Goal: Communication & Community: Answer question/provide support

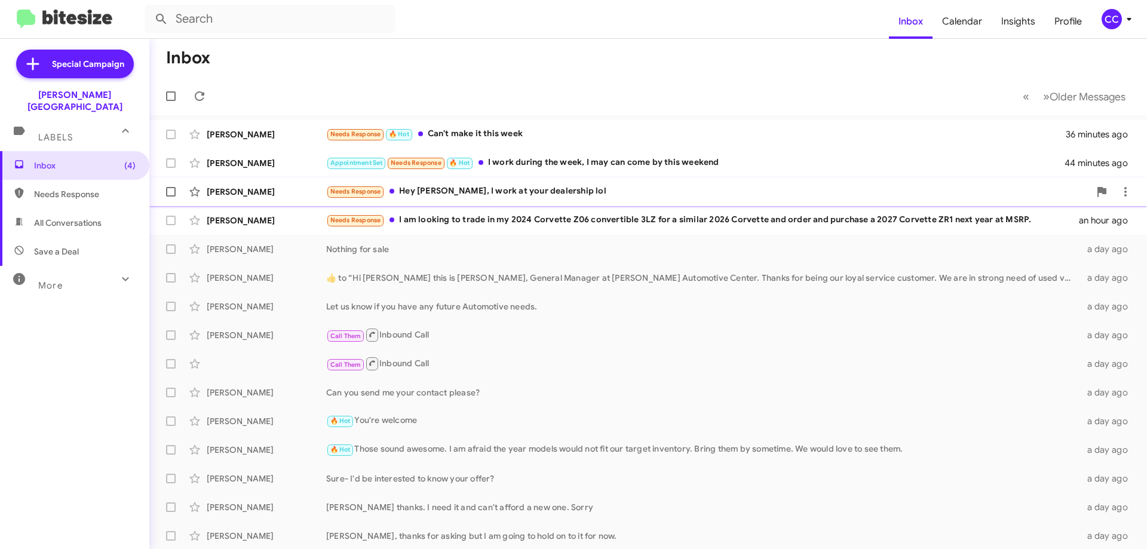
click at [498, 188] on div "Needs Response Hey [PERSON_NAME], I work at your dealership lol" at bounding box center [708, 192] width 764 height 14
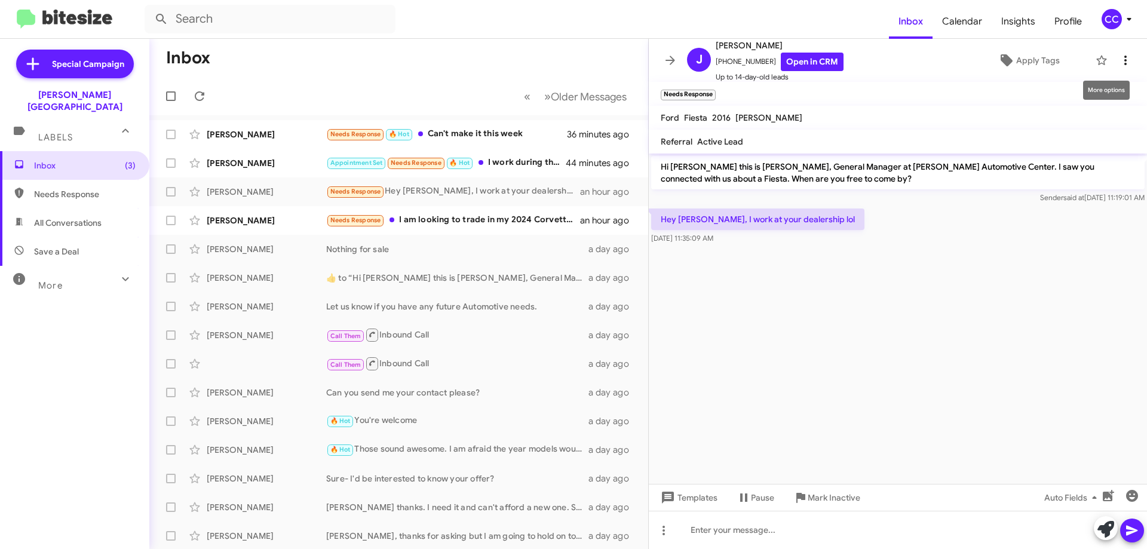
click at [1125, 57] on icon at bounding box center [1126, 61] width 2 height 10
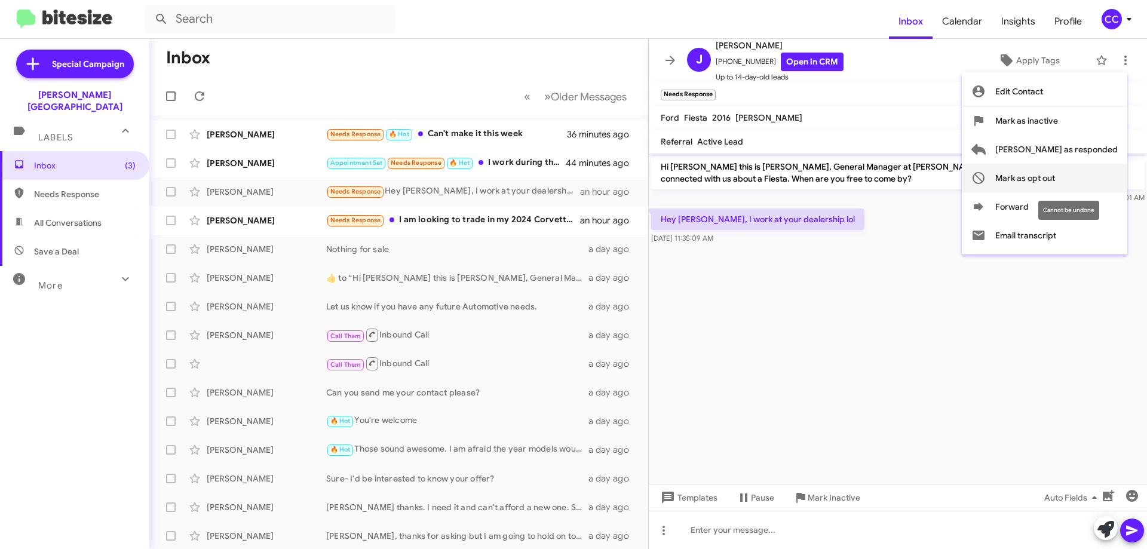
click at [1055, 178] on span "Mark as opt out" at bounding box center [1026, 178] width 60 height 29
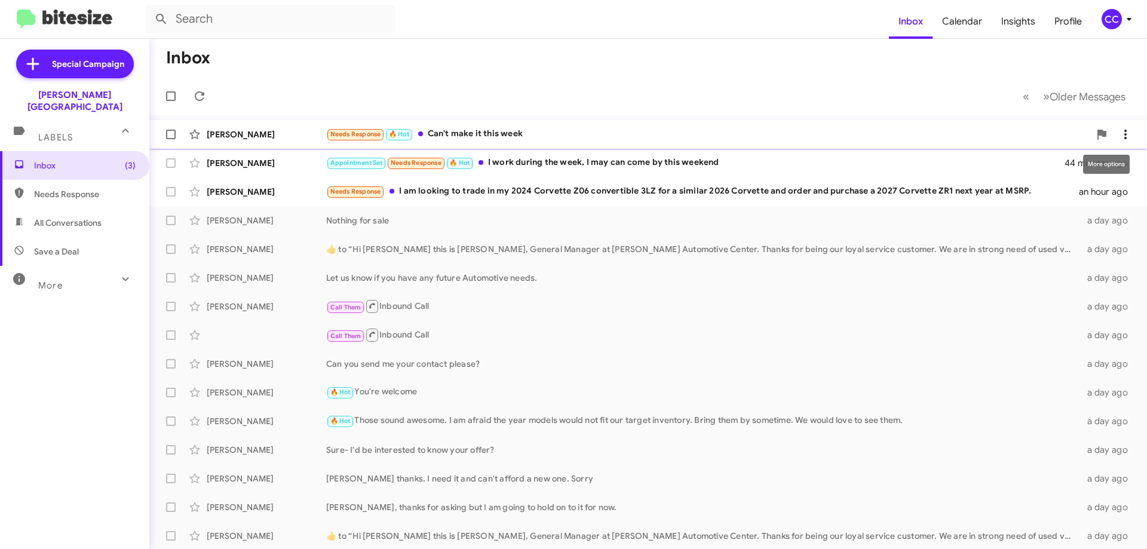
click at [1125, 131] on icon at bounding box center [1126, 135] width 2 height 10
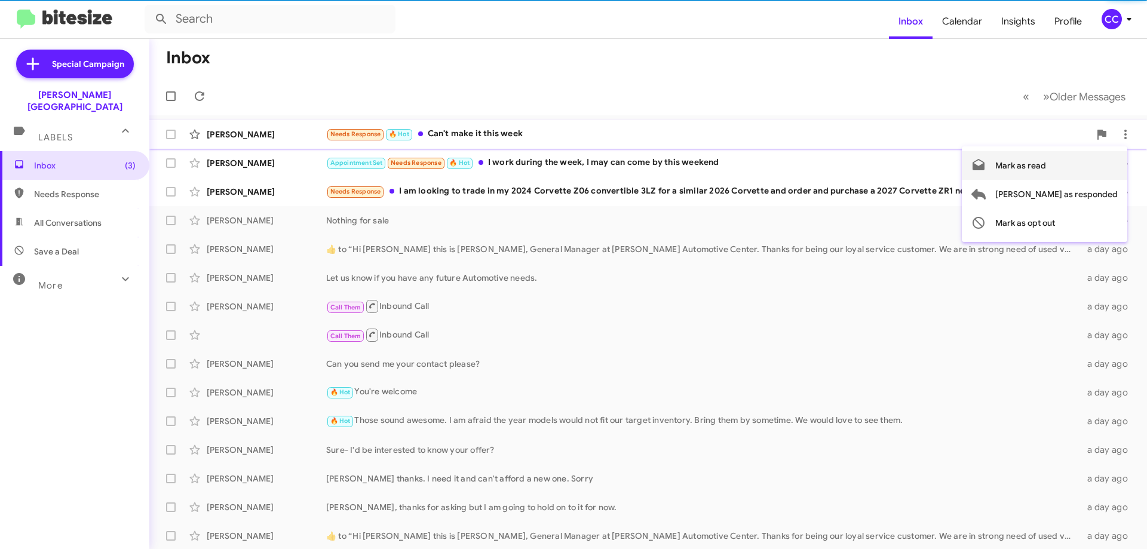
click at [1046, 165] on span "Mark as read" at bounding box center [1021, 165] width 51 height 29
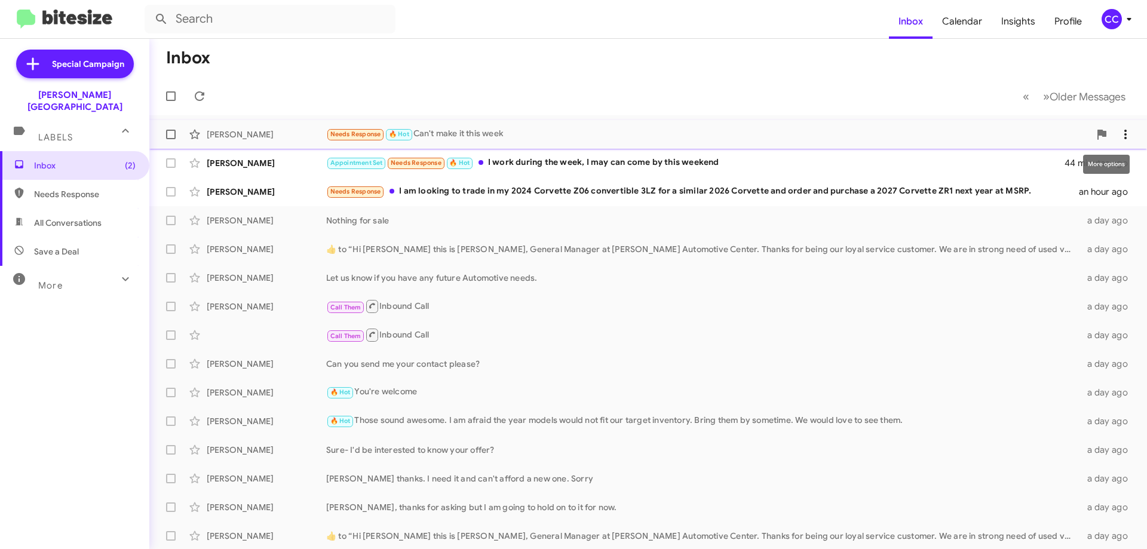
click at [1119, 133] on icon at bounding box center [1126, 134] width 14 height 14
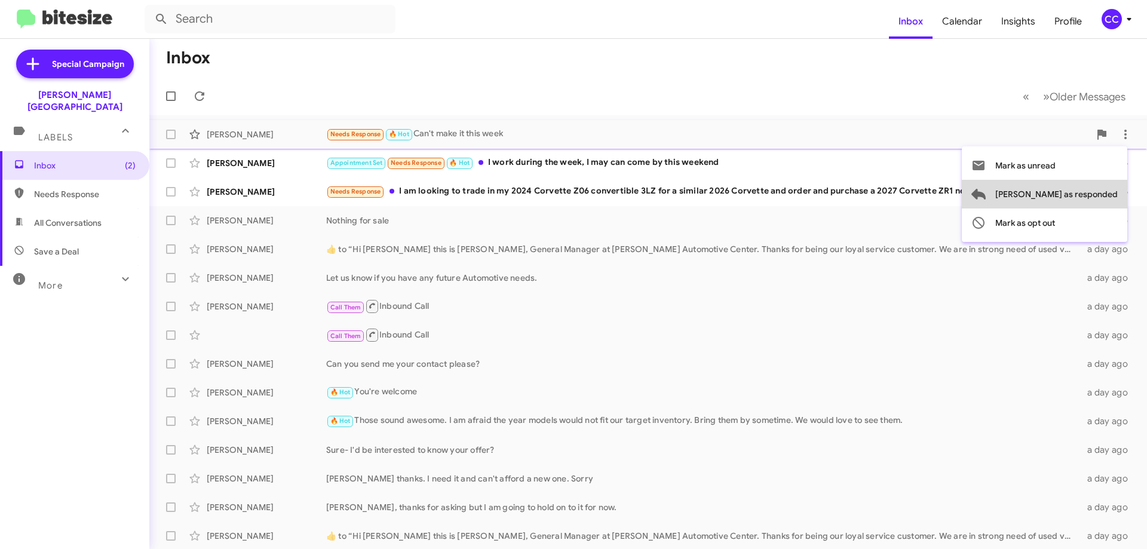
click at [1098, 189] on span "[PERSON_NAME] as responded" at bounding box center [1057, 194] width 122 height 29
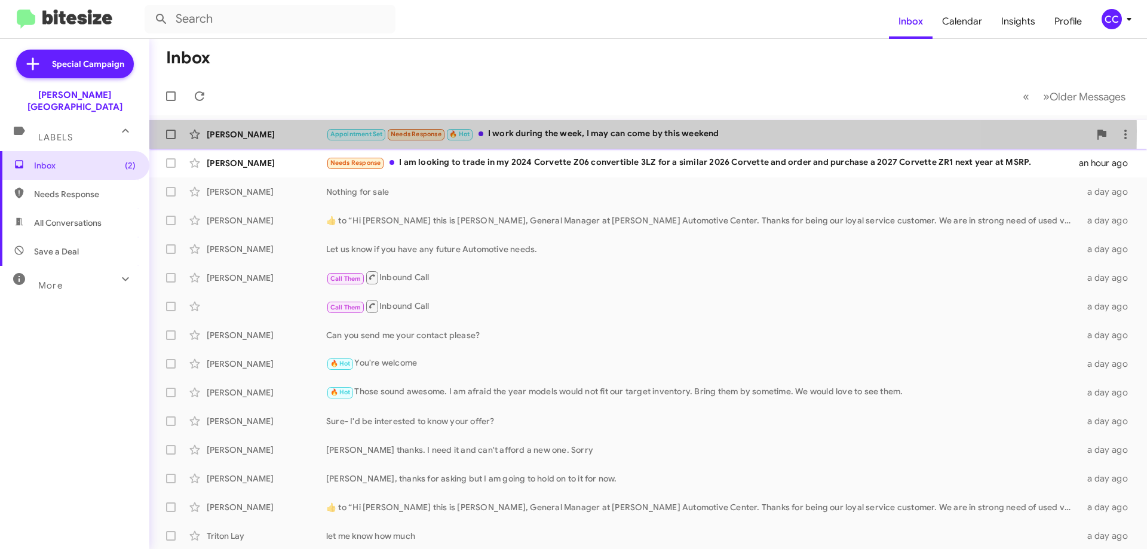
click at [225, 131] on div "[PERSON_NAME]" at bounding box center [267, 134] width 120 height 12
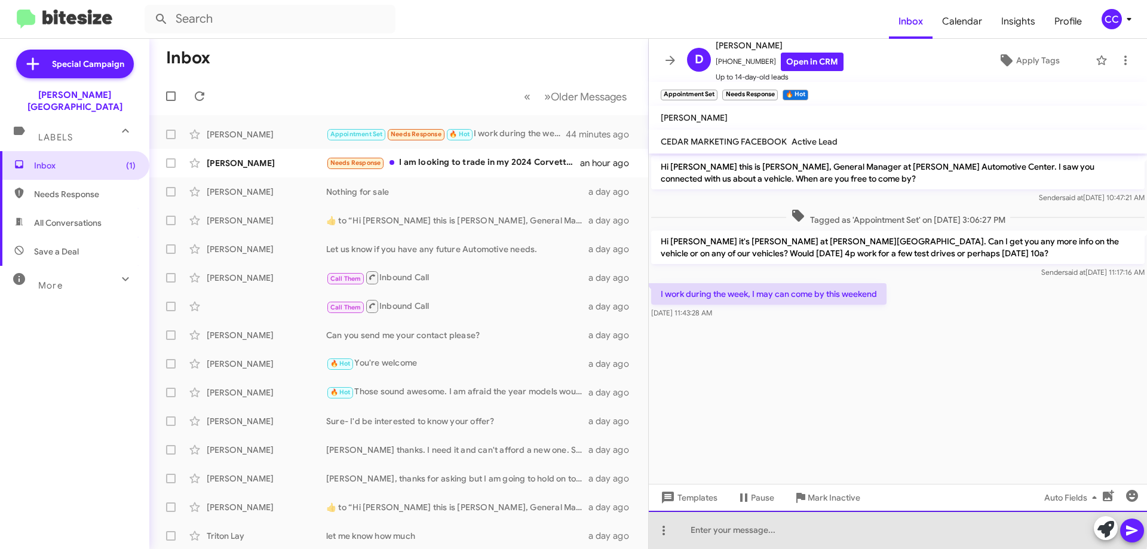
click at [716, 513] on div at bounding box center [898, 530] width 498 height 38
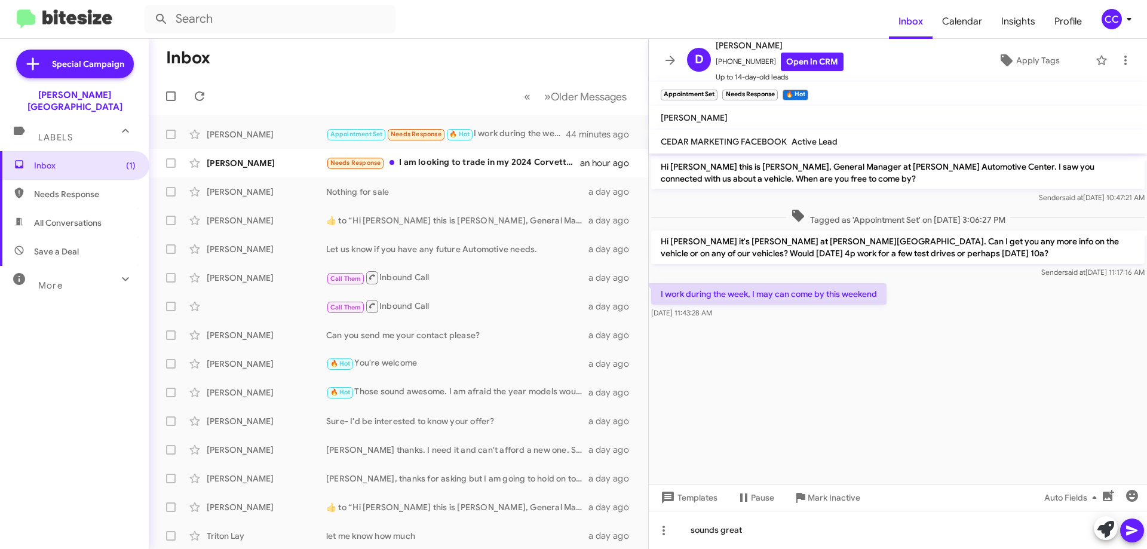
click at [1125, 529] on button at bounding box center [1132, 531] width 24 height 24
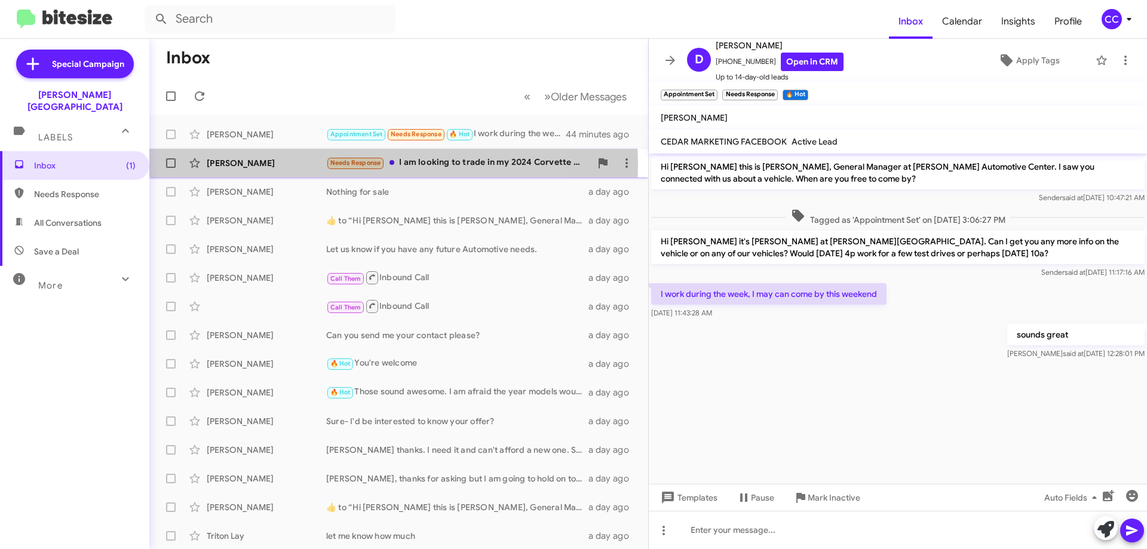
click at [222, 164] on div "[PERSON_NAME]" at bounding box center [267, 163] width 120 height 12
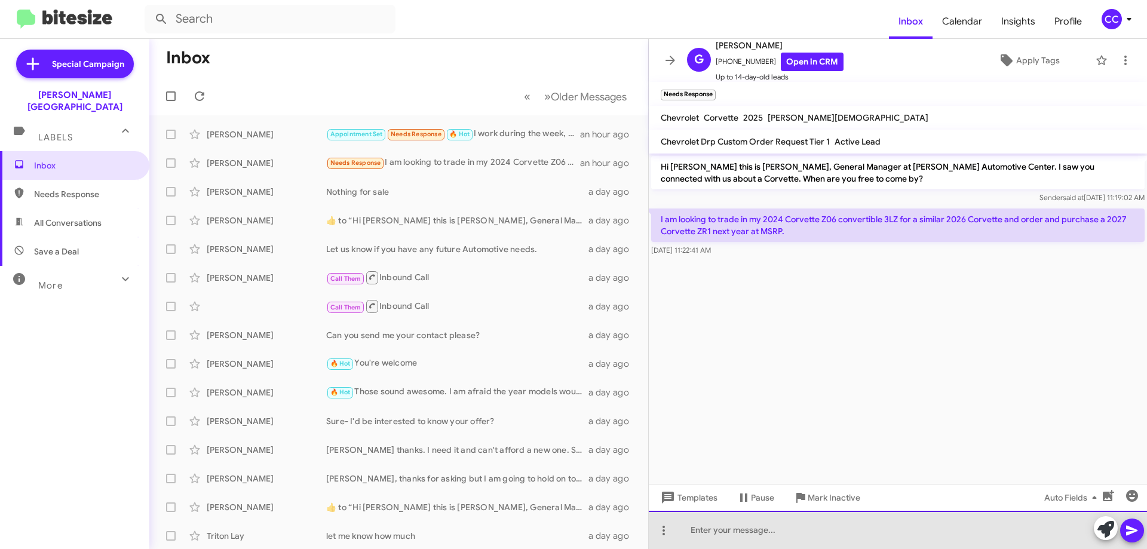
click at [703, 535] on div at bounding box center [898, 530] width 498 height 38
click at [947, 534] on div "We could add you to the existing list for the ZR1. GM has not anounced" at bounding box center [898, 530] width 498 height 38
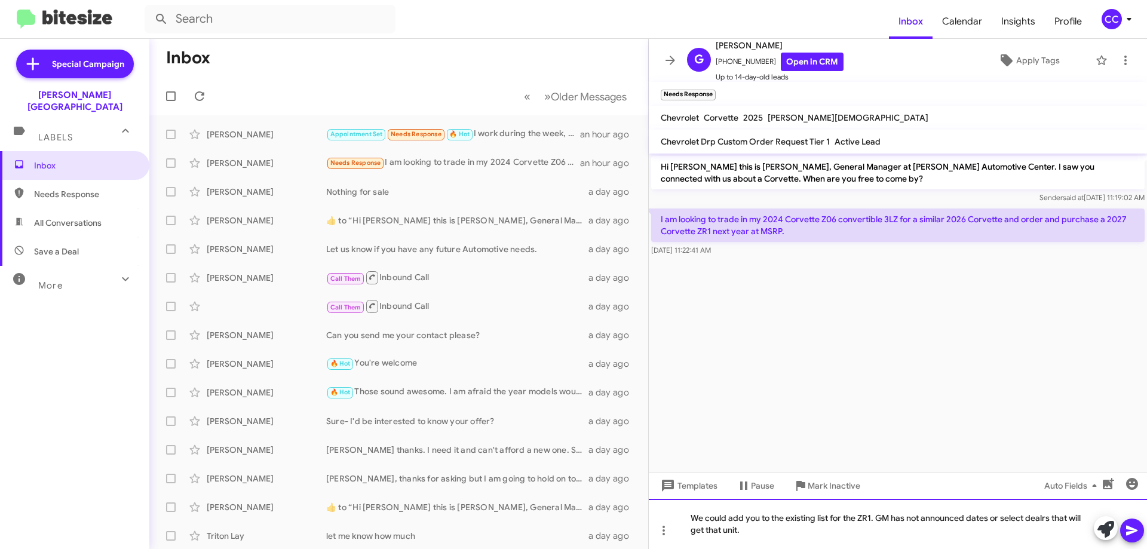
click at [1040, 514] on div "We could add you to the existing list for the ZR1. GM has not announced dates o…" at bounding box center [898, 524] width 498 height 50
click at [859, 532] on div "We could add you to the existing list for the ZR1. GM has not announced dates o…" at bounding box center [898, 524] width 498 height 50
click at [1074, 518] on div "We could add you to the existing list for the ZR1. GM has not announced dates o…" at bounding box center [898, 524] width 498 height 50
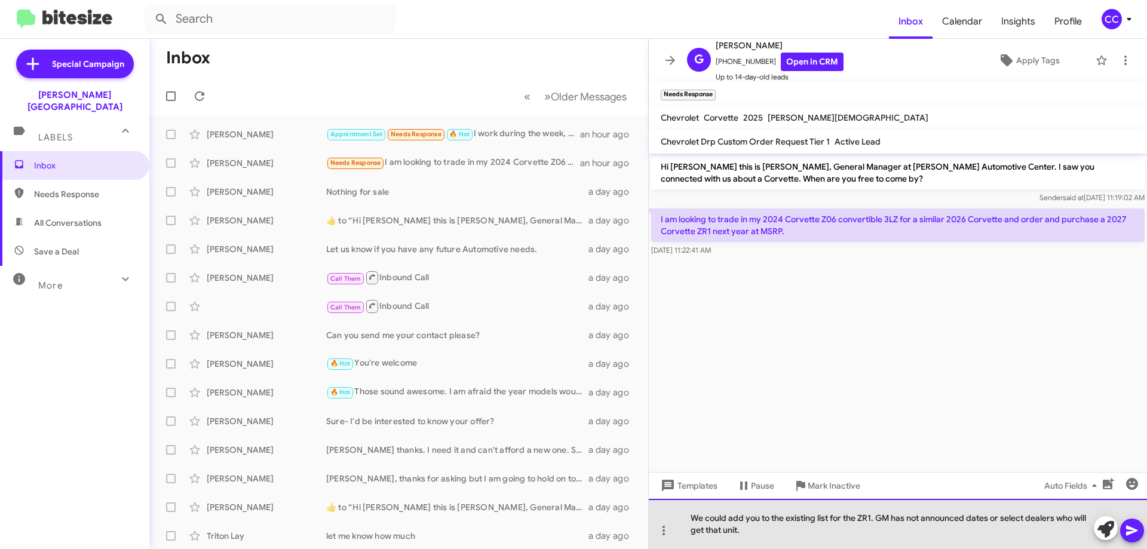
click at [722, 531] on div "We could add you to the existing list for the ZR1. GM has not announced dates o…" at bounding box center [898, 524] width 498 height 50
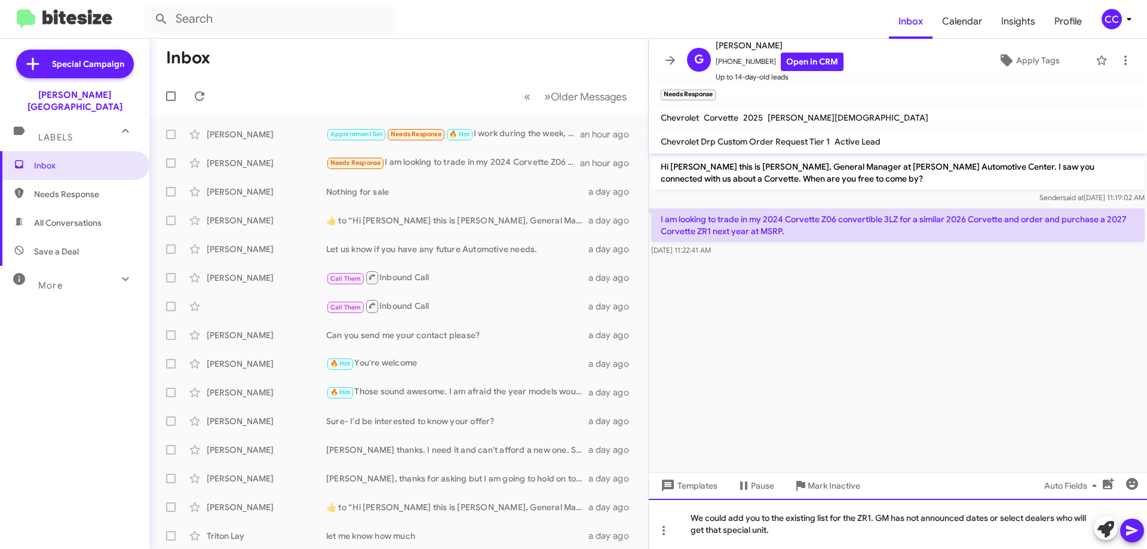
click at [779, 534] on div "We could add you to the existing list for the ZR1. GM has not announced dates o…" at bounding box center [898, 524] width 498 height 50
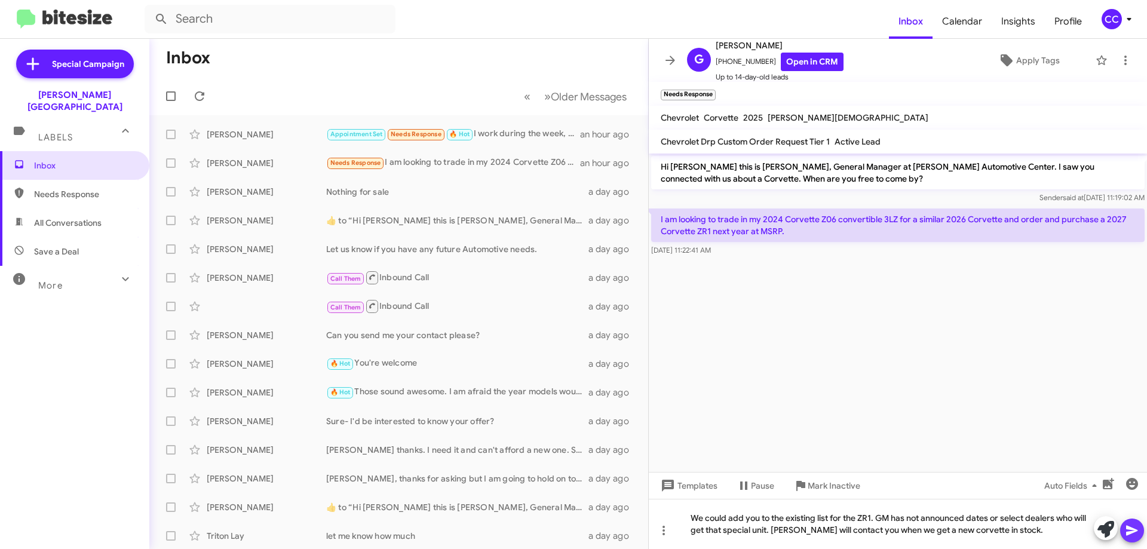
click at [1133, 530] on icon at bounding box center [1131, 531] width 11 height 10
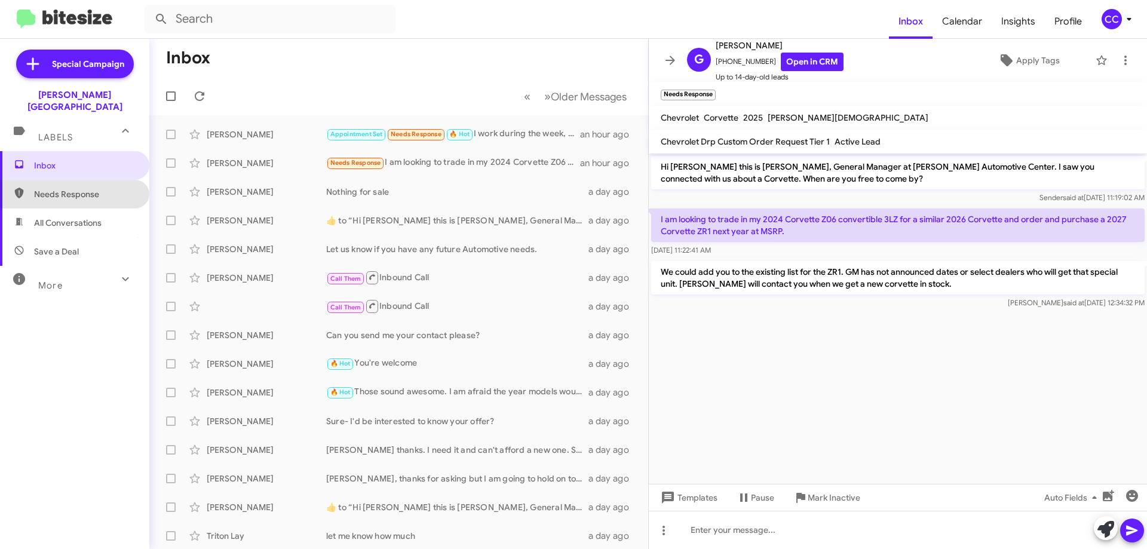
click at [82, 188] on span "Needs Response" at bounding box center [85, 194] width 102 height 12
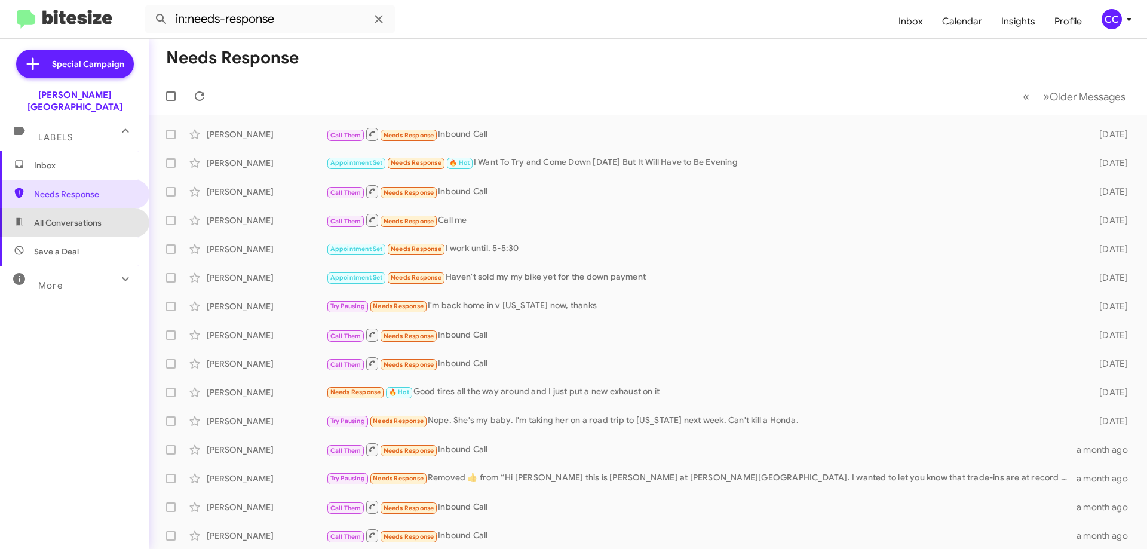
click at [76, 217] on span "All Conversations" at bounding box center [68, 223] width 68 height 12
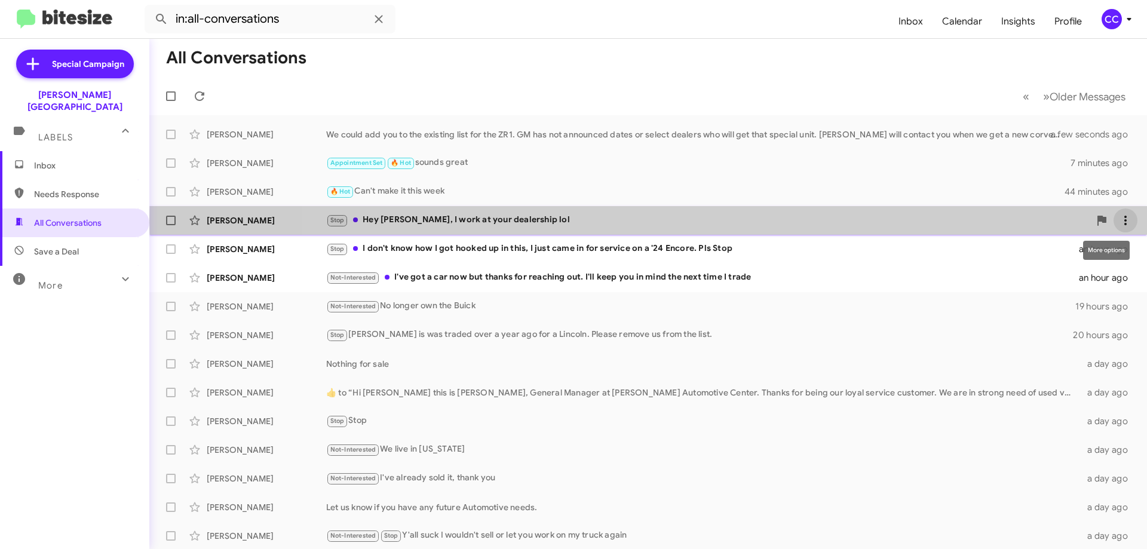
click at [1121, 219] on icon at bounding box center [1126, 220] width 14 height 14
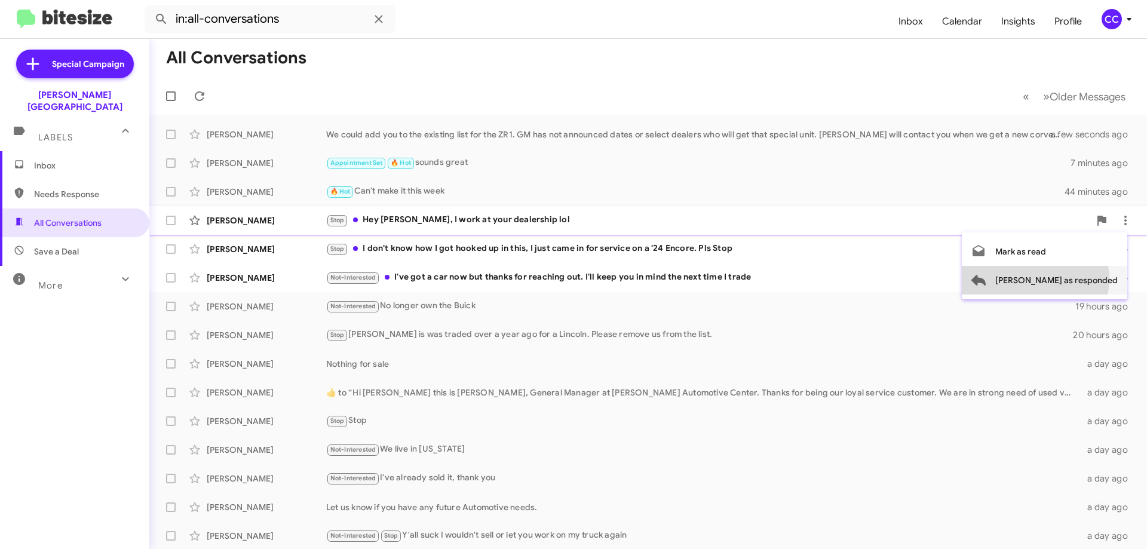
click at [1083, 279] on span "[PERSON_NAME] as responded" at bounding box center [1057, 280] width 122 height 29
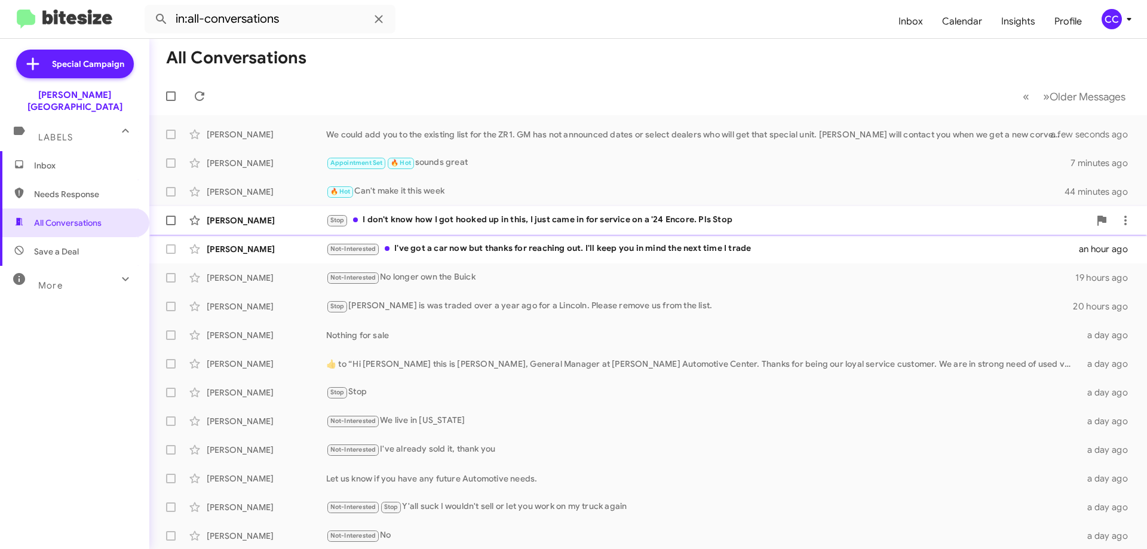
click at [1131, 220] on span "[PERSON_NAME] Stop I don't know how I got hooked up in this, I just came in for…" at bounding box center [648, 220] width 998 height 29
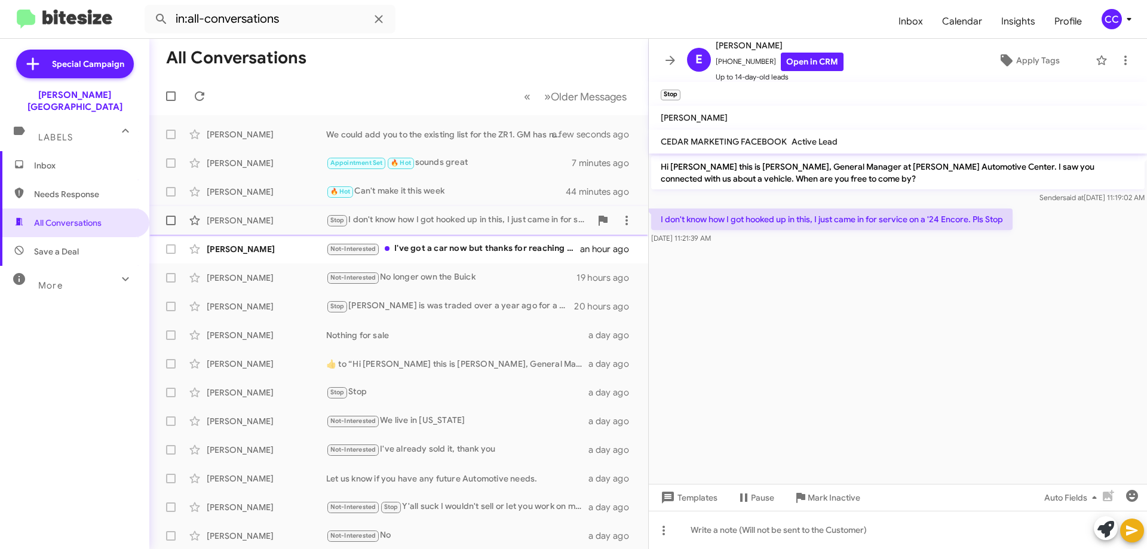
click at [446, 223] on div "Stop I don't know how I got hooked up in this, I just came in for service on a …" at bounding box center [458, 220] width 265 height 14
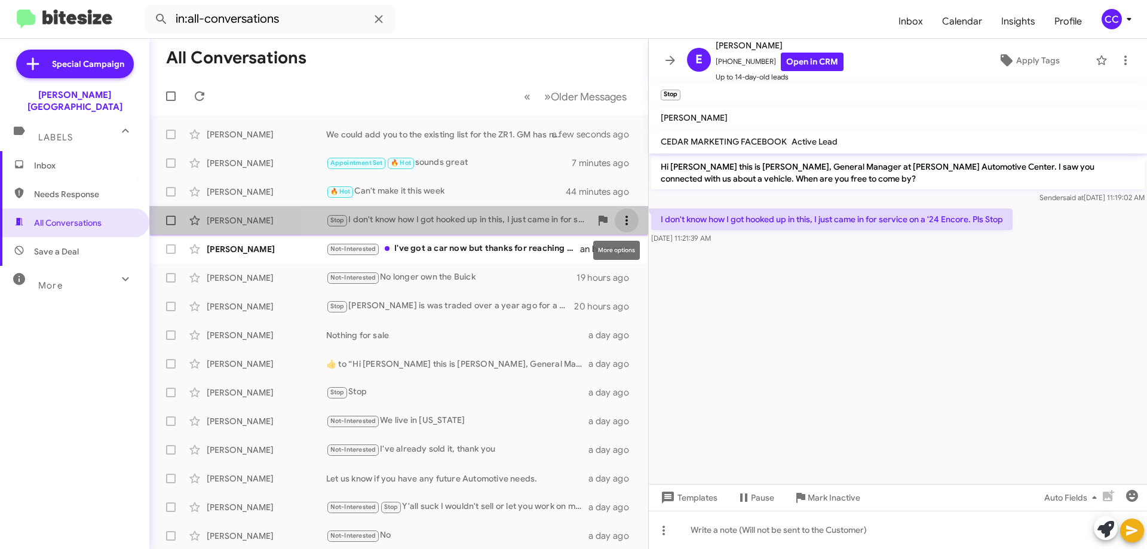
click at [620, 218] on icon at bounding box center [627, 220] width 14 height 14
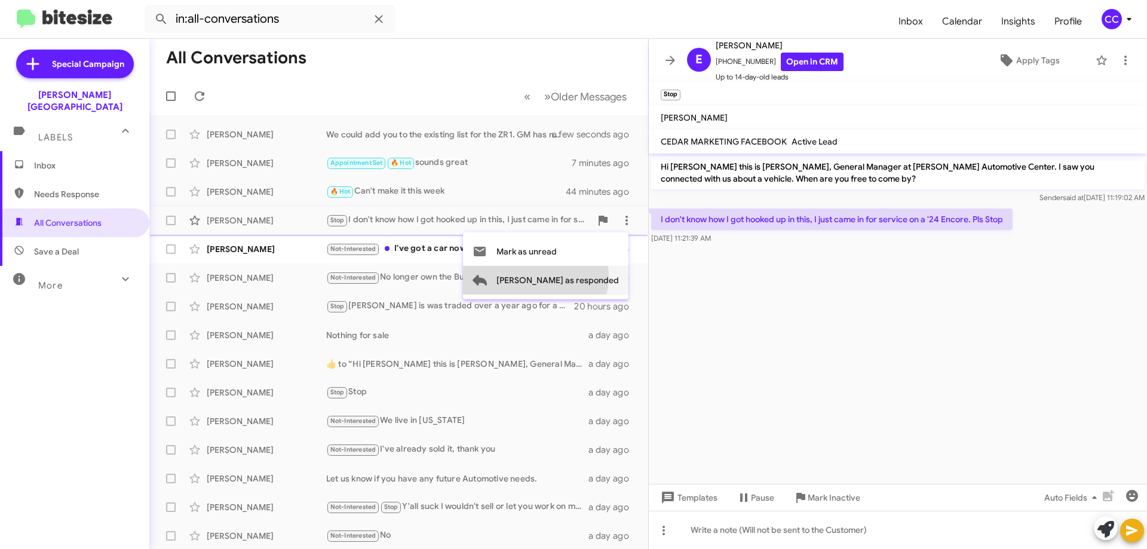
click at [583, 277] on span "[PERSON_NAME] as responded" at bounding box center [558, 280] width 122 height 29
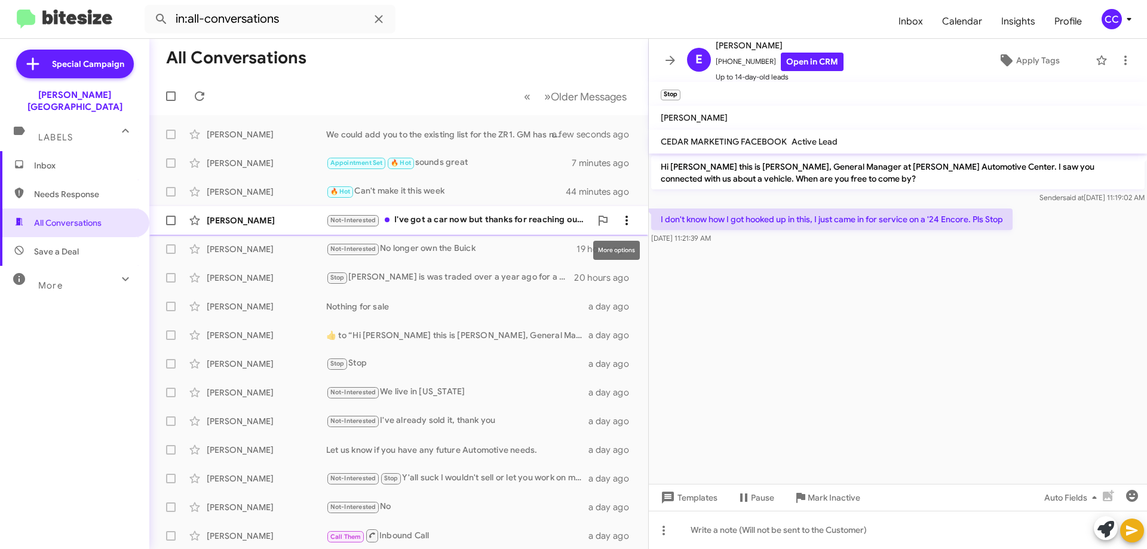
click at [620, 219] on icon at bounding box center [627, 220] width 14 height 14
click at [603, 278] on span "[PERSON_NAME] as responded" at bounding box center [558, 280] width 122 height 29
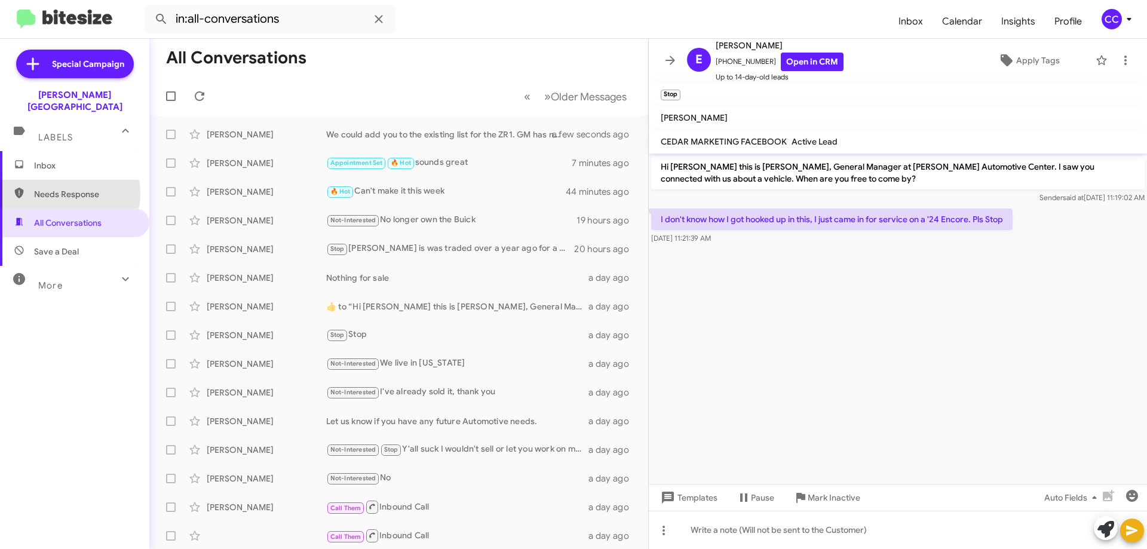
click at [64, 188] on span "Needs Response" at bounding box center [85, 194] width 102 height 12
type input "in:needs-response"
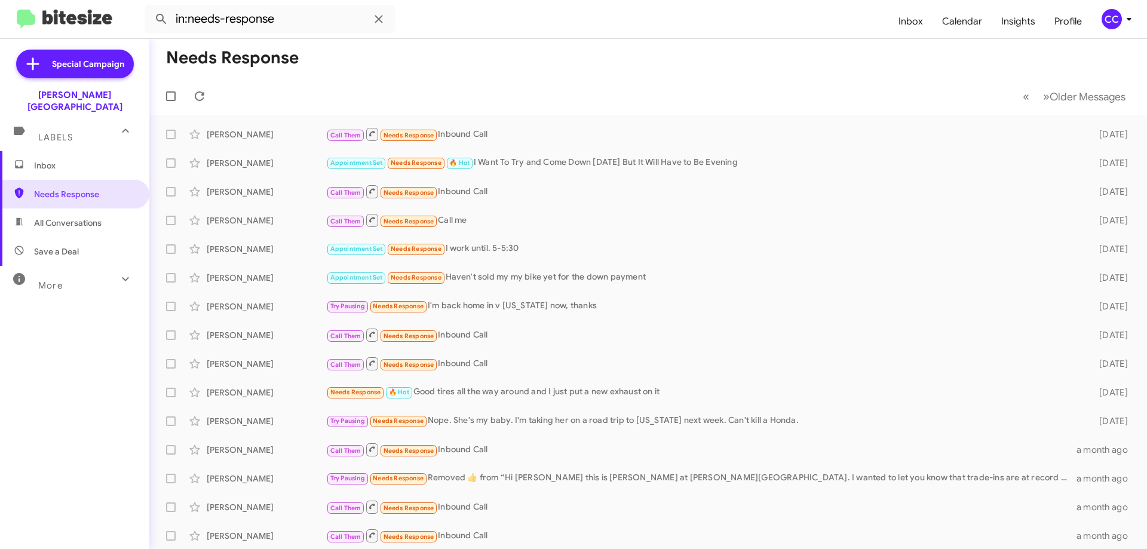
click at [59, 160] on span "Inbox" at bounding box center [85, 166] width 102 height 12
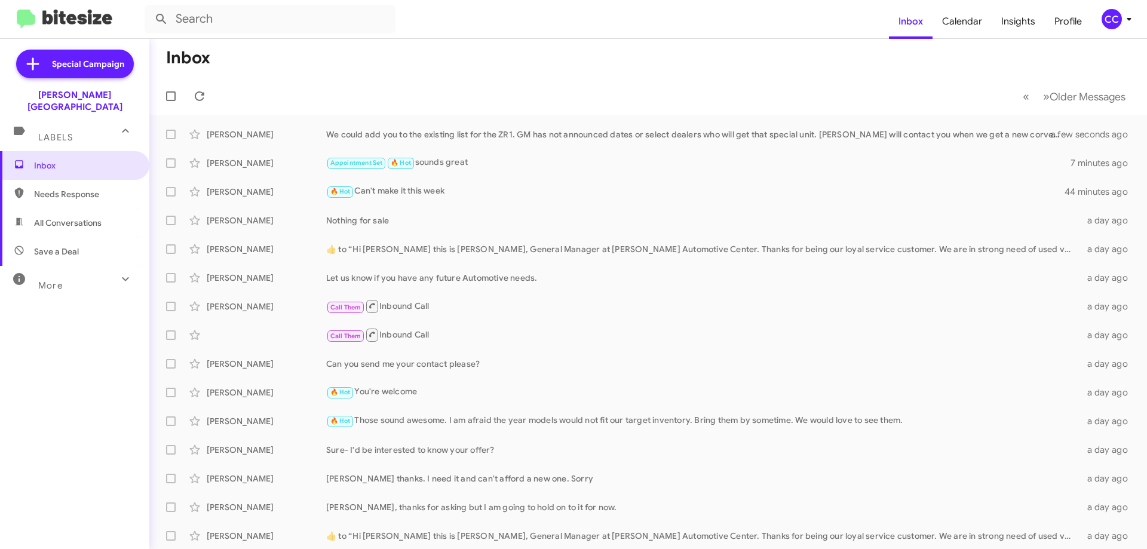
click at [66, 217] on span "All Conversations" at bounding box center [68, 223] width 68 height 12
type input "in:all-conversations"
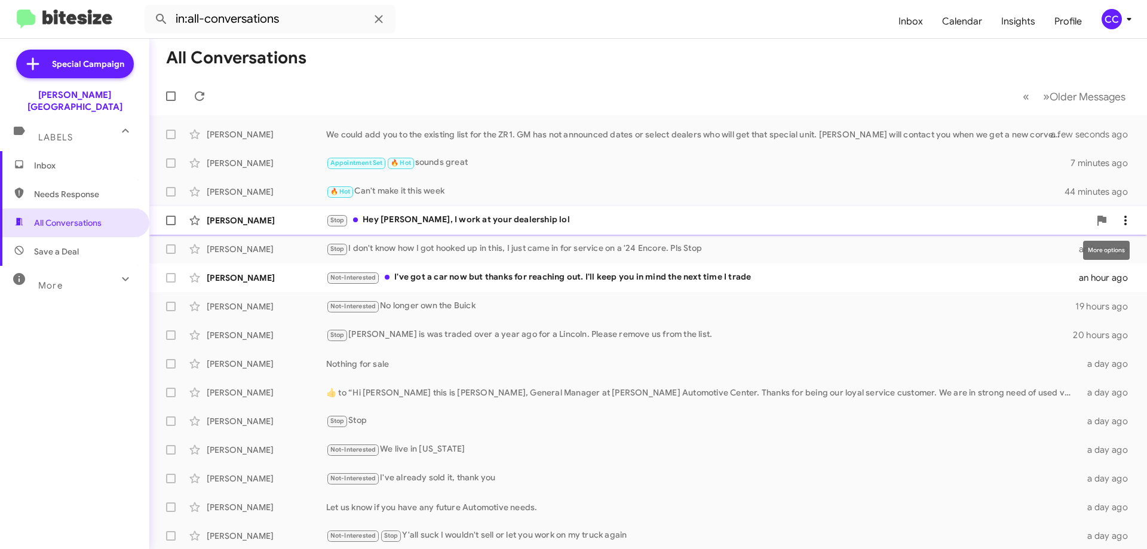
click at [1119, 220] on icon at bounding box center [1126, 220] width 14 height 14
click at [1055, 252] on span "Mark as read" at bounding box center [1049, 251] width 51 height 29
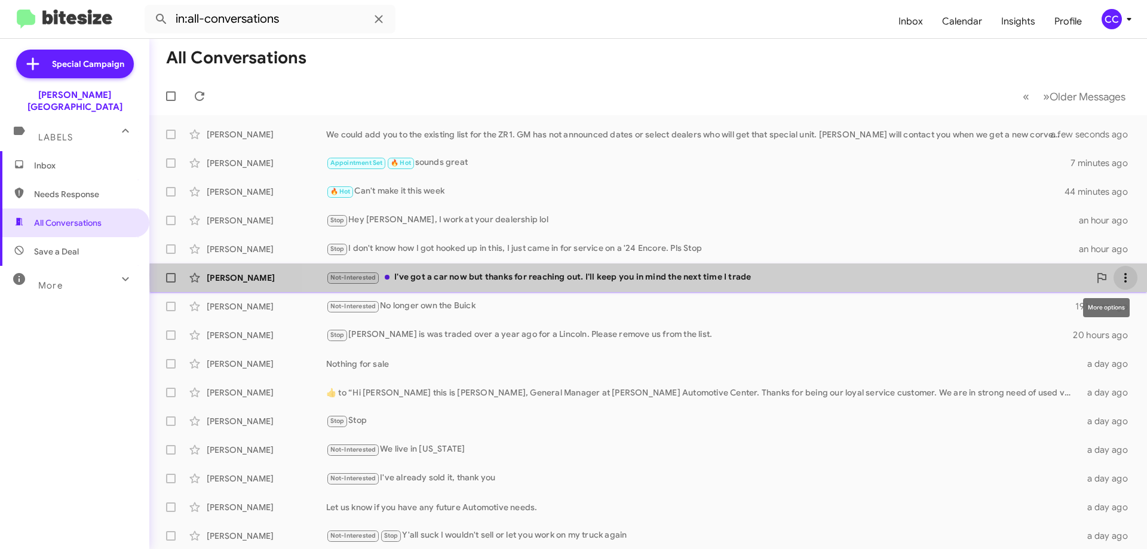
click at [1121, 275] on icon at bounding box center [1126, 278] width 14 height 14
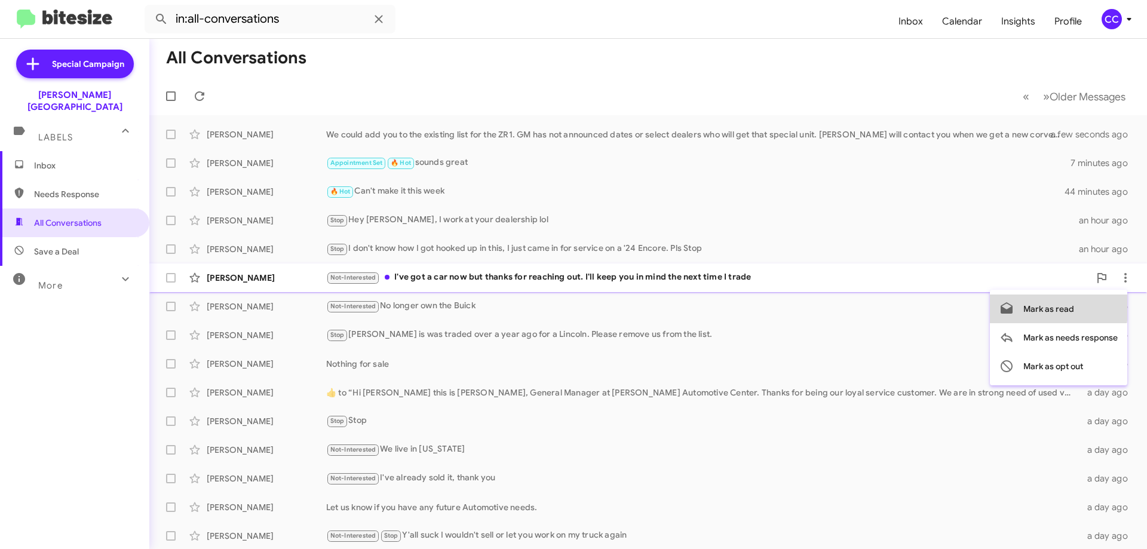
click at [1053, 307] on span "Mark as read" at bounding box center [1049, 309] width 51 height 29
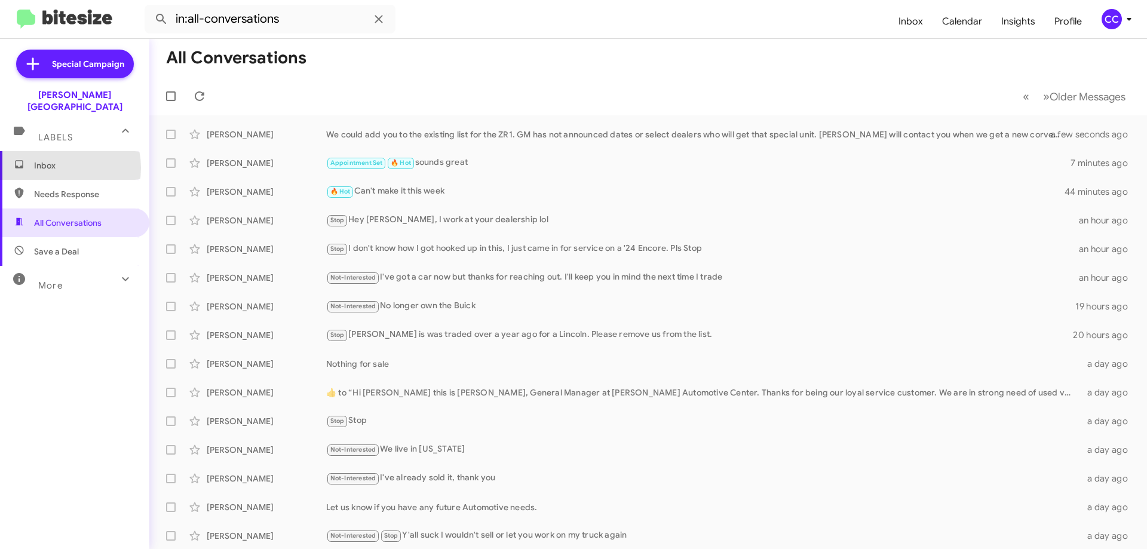
click at [56, 160] on span "Inbox" at bounding box center [85, 166] width 102 height 12
